Goal: Use online tool/utility: Utilize a website feature to perform a specific function

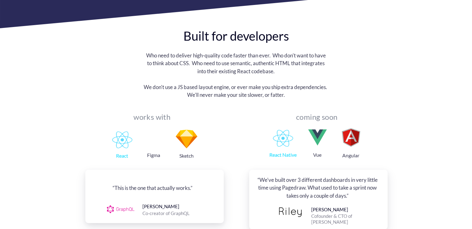
scroll to position [589, 0]
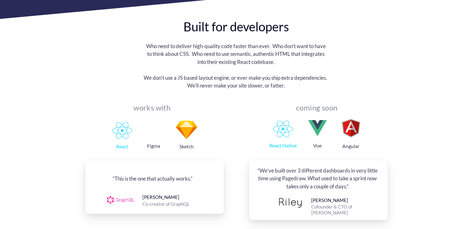
click at [228, 106] on div "works with React Figma Sketch “This is the one that actually works.” [PERSON_NA…" at bounding box center [236, 163] width 302 height 114
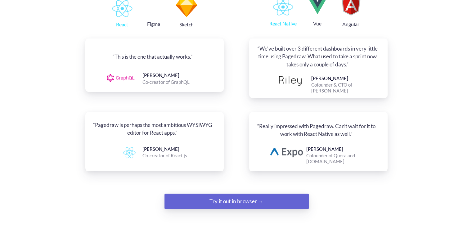
scroll to position [713, 0]
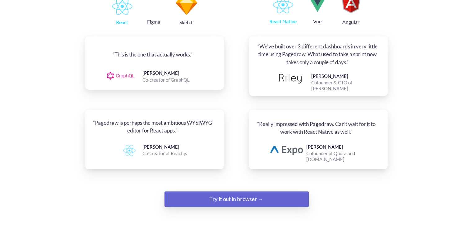
click at [233, 110] on div ""Pagedraw is perhaps the most ambitious WYSIWYG editor for React apps." [PERSON…" at bounding box center [236, 139] width 302 height 59
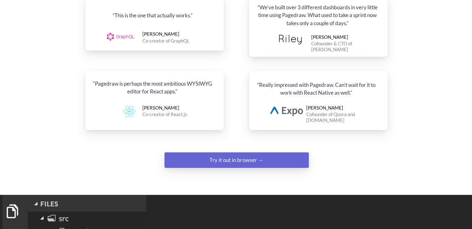
scroll to position [837, 0]
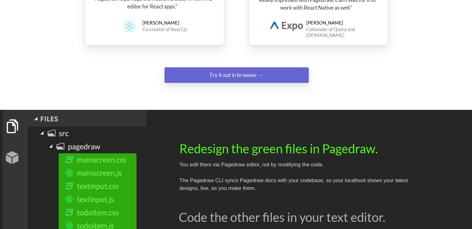
click at [237, 69] on div "Try it out in browser →" at bounding box center [236, 75] width 98 height 12
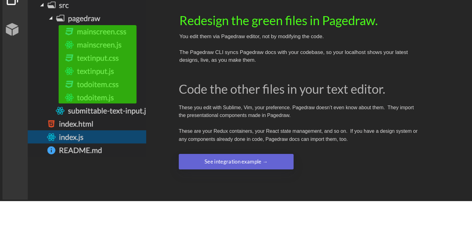
scroll to position [1178, 0]
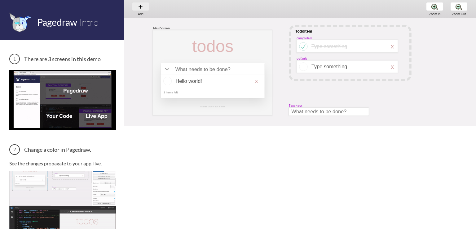
click at [141, 4] on div "Add Add Add" at bounding box center [141, 9] width 24 height 18
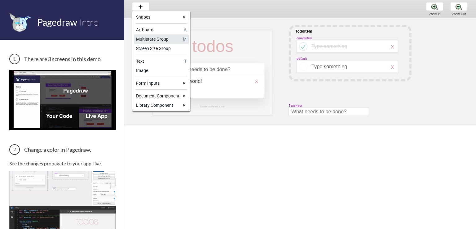
click at [167, 39] on div "Multistate Group" at bounding box center [158, 39] width 45 height 6
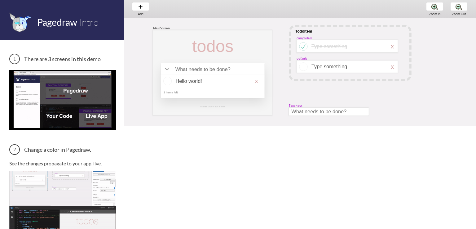
click at [298, 89] on div "MainScreen todos Hello world! x 2 items left TodoItem completed Type something …" at bounding box center [430, 144] width 612 height 253
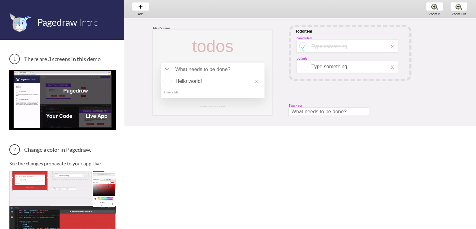
scroll to position [31, 0]
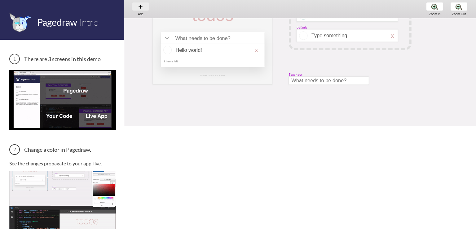
click at [136, 7] on div "Add Add Add" at bounding box center [141, 9] width 24 height 18
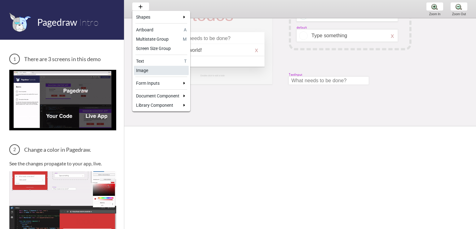
click at [162, 71] on div "Image" at bounding box center [161, 70] width 51 height 6
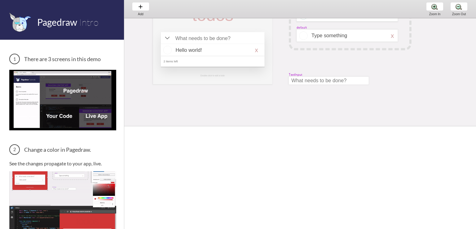
click at [162, 101] on div "MainScreen todos Hello world! x 2 items left TodoItem completed Type something …" at bounding box center [430, 113] width 612 height 253
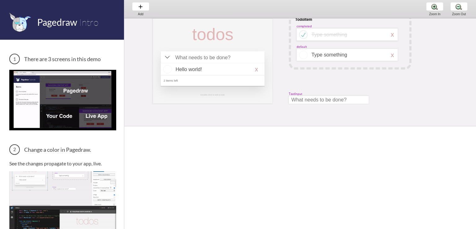
scroll to position [0, 0]
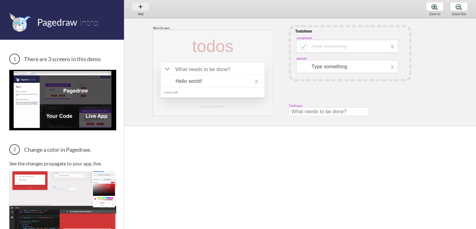
click at [142, 5] on div "Add Add Add" at bounding box center [141, 9] width 24 height 18
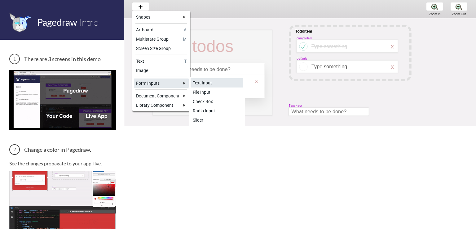
click at [212, 82] on div "Text Input" at bounding box center [217, 83] width 48 height 6
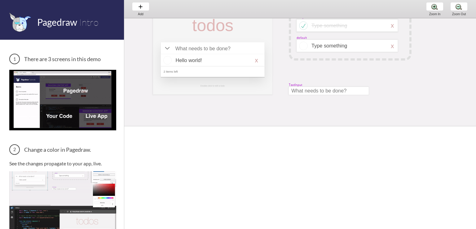
scroll to position [31, 0]
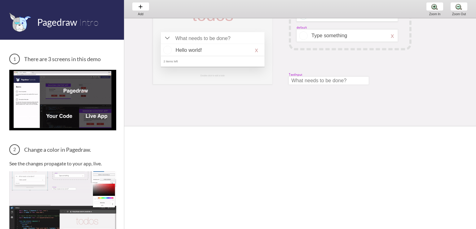
click at [156, 91] on div "MainScreen todos Hello world! x 2 items left TodoItem completed Type something …" at bounding box center [430, 113] width 612 height 253
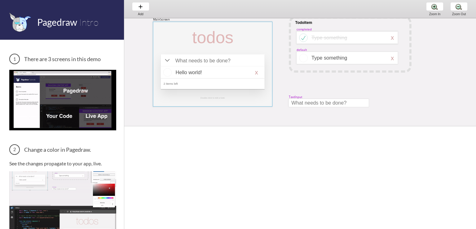
scroll to position [0, 0]
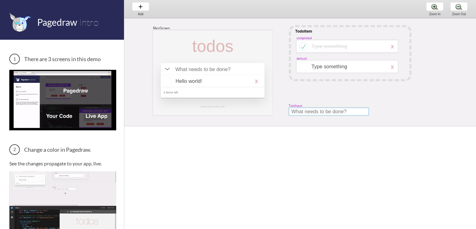
click at [301, 113] on div at bounding box center [329, 112] width 80 height 8
select select "9"
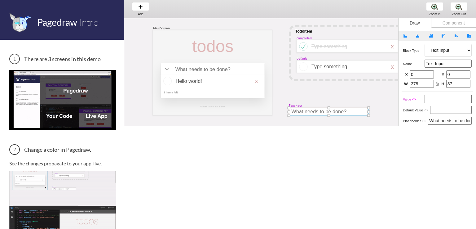
click at [446, 26] on div "Component" at bounding box center [453, 22] width 45 height 9
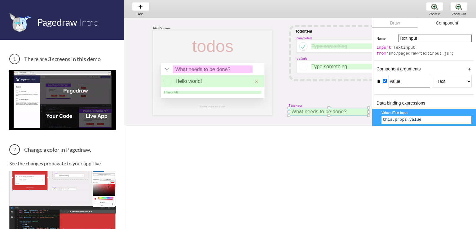
click at [394, 23] on div "Draw" at bounding box center [395, 22] width 46 height 9
select select "9"
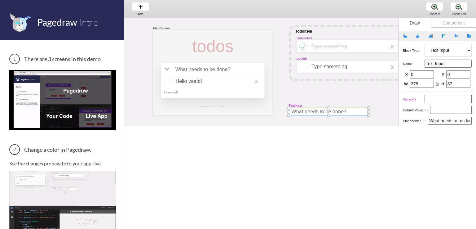
click at [322, 89] on div "MainScreen todos Hello world! x 2 items left TodoItem completed Type something …" at bounding box center [430, 144] width 612 height 253
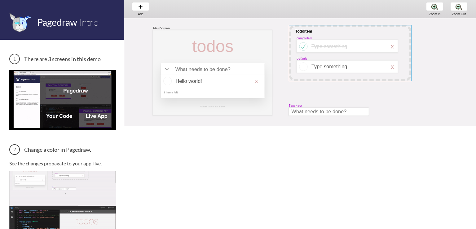
click at [296, 81] on div at bounding box center [350, 53] width 123 height 56
select select "1"
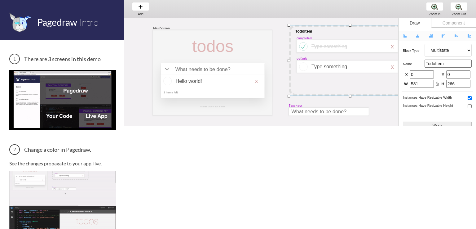
drag, startPoint x: 350, startPoint y: 82, endPoint x: 350, endPoint y: 97, distance: 14.6
click at [350, 97] on div at bounding box center [350, 96] width 2 height 2
type input "335"
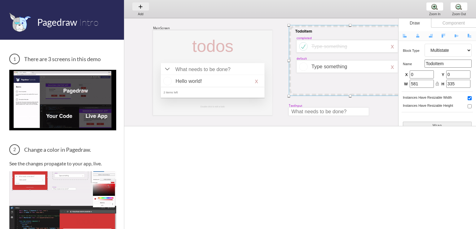
click at [142, 10] on div "Add Add Add" at bounding box center [141, 9] width 24 height 18
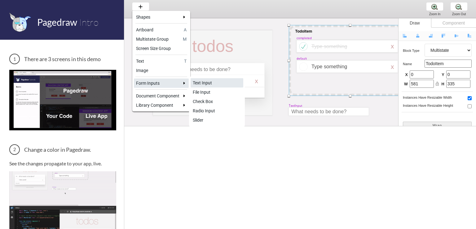
click at [212, 84] on div "Text Input" at bounding box center [217, 83] width 48 height 6
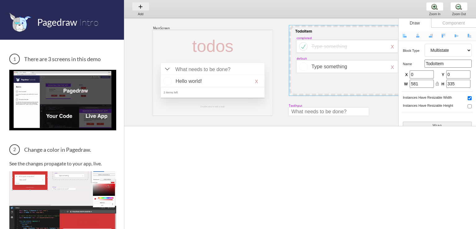
click at [143, 7] on div "Add Add Add" at bounding box center [141, 9] width 24 height 18
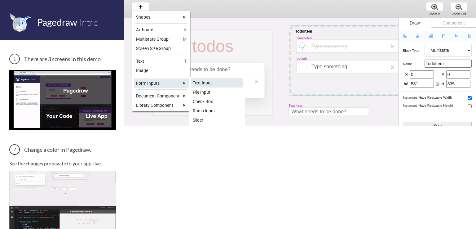
click at [215, 83] on div "Text Input" at bounding box center [217, 83] width 48 height 6
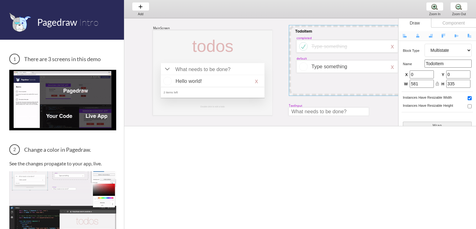
click at [306, 80] on div at bounding box center [350, 60] width 123 height 71
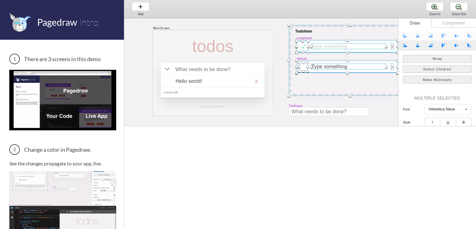
click at [306, 80] on div at bounding box center [350, 60] width 123 height 71
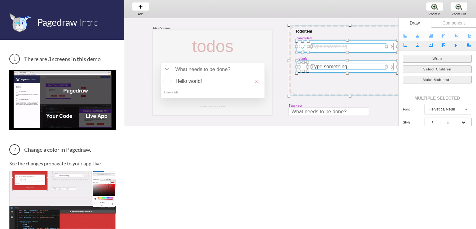
click at [306, 80] on div at bounding box center [350, 60] width 123 height 71
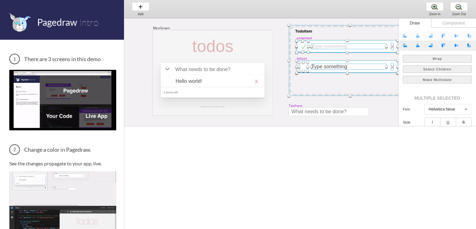
select select "1"
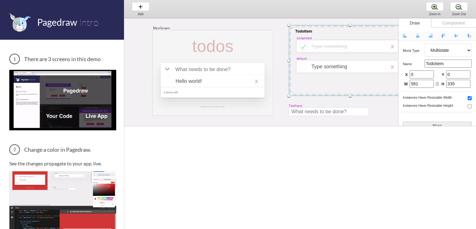
click at [306, 80] on div at bounding box center [350, 60] width 123 height 71
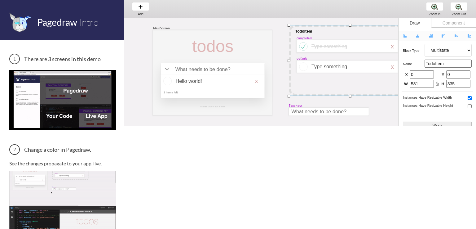
click at [306, 80] on div at bounding box center [350, 60] width 123 height 71
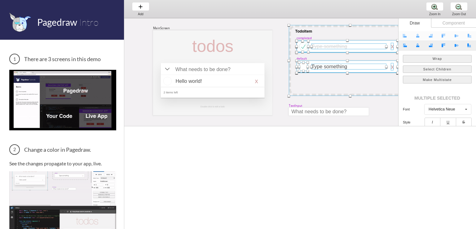
click at [306, 80] on div at bounding box center [350, 60] width 123 height 71
click at [310, 78] on div at bounding box center [350, 60] width 123 height 71
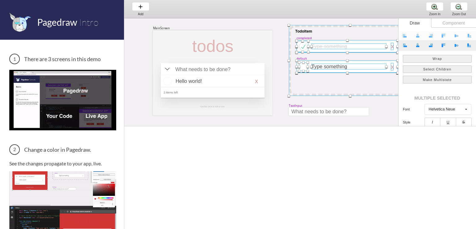
select select "1"
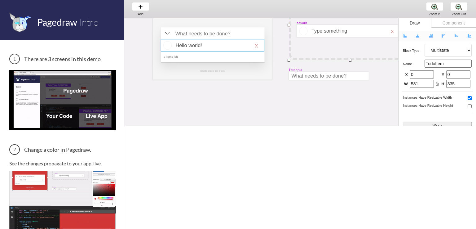
scroll to position [62, 0]
